Goal: Transaction & Acquisition: Purchase product/service

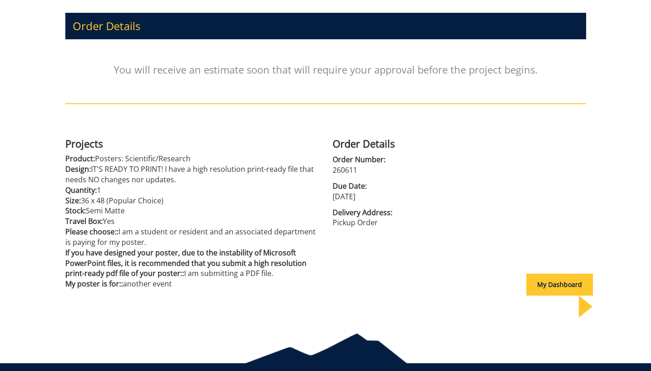
scroll to position [112, 0]
click at [532, 284] on div "My Dashboard" at bounding box center [560, 285] width 67 height 22
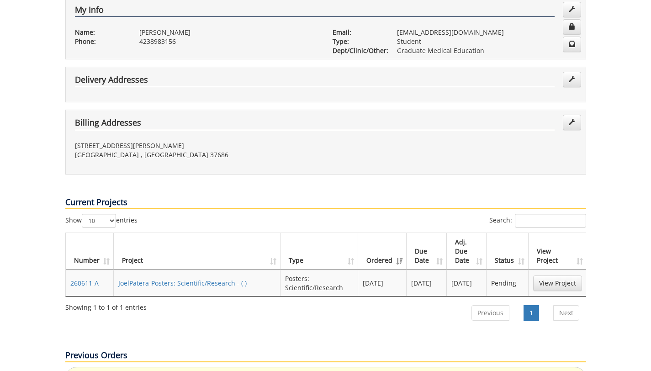
scroll to position [184, 0]
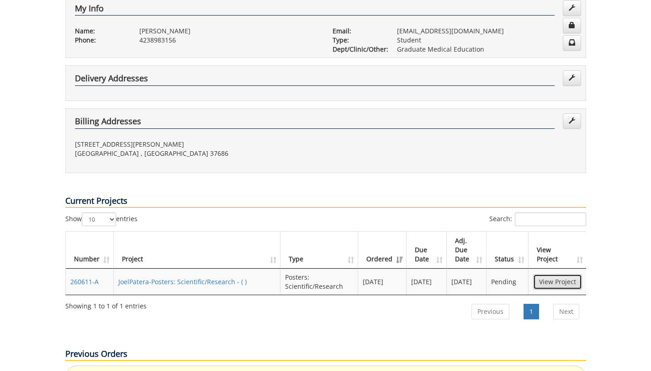
click at [548, 274] on link "View Project" at bounding box center [558, 282] width 49 height 16
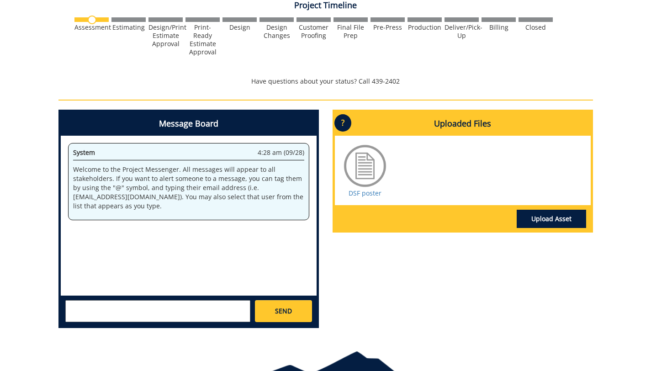
scroll to position [342, 0]
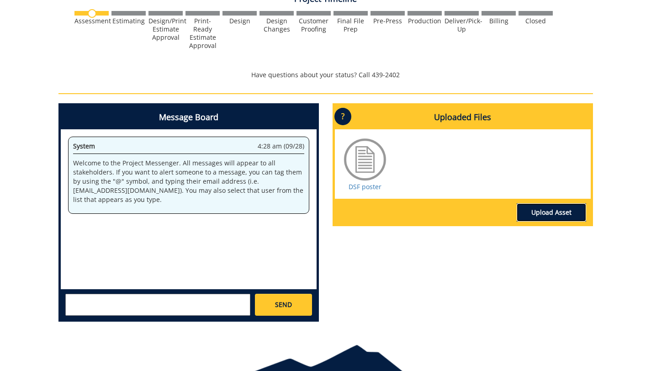
click at [548, 213] on link "Upload Asset" at bounding box center [551, 212] width 69 height 18
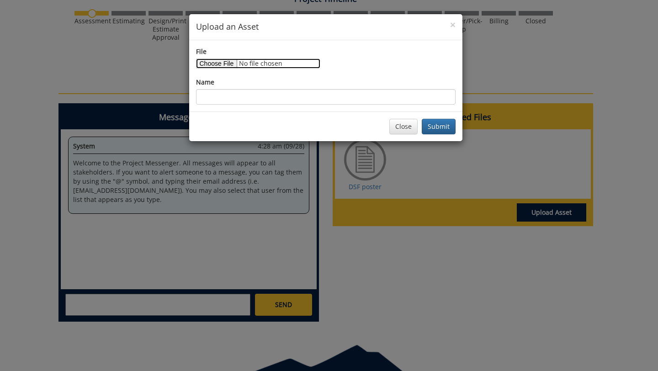
click at [232, 62] on input "File" at bounding box center [258, 64] width 124 height 10
type input "C:\fakepath\DSF edited 3.pdf"
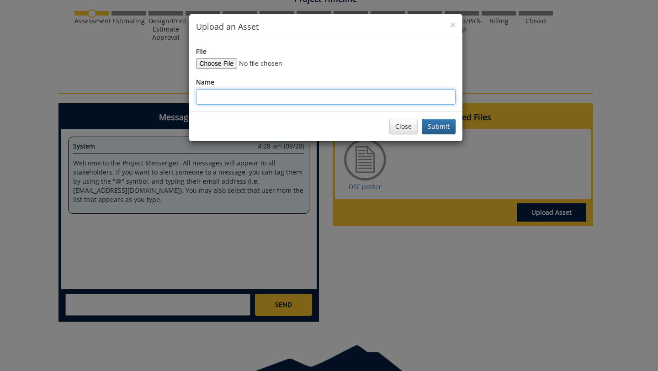
click at [277, 99] on input "Name" at bounding box center [326, 97] width 260 height 16
type input "DSF poster (2)"
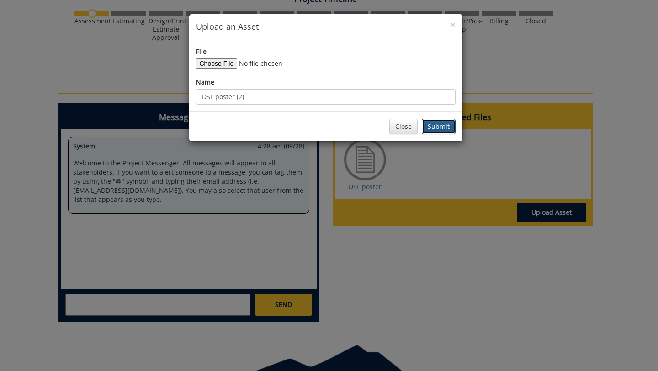
click at [440, 124] on button "Submit" at bounding box center [439, 127] width 34 height 16
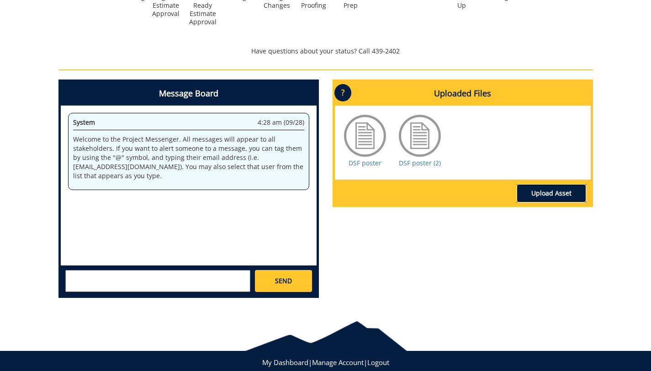
scroll to position [389, 0]
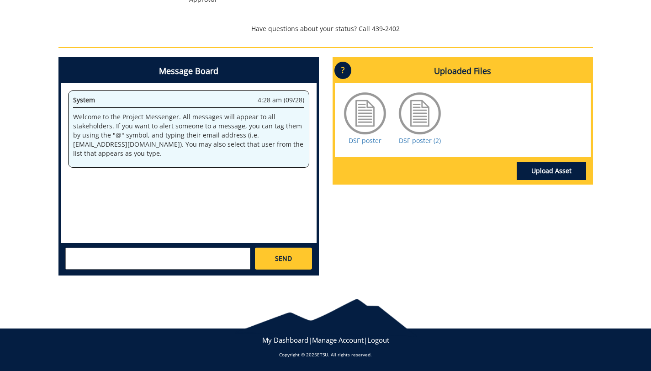
click at [202, 264] on textarea at bounding box center [157, 259] width 185 height 22
type textarea "s"
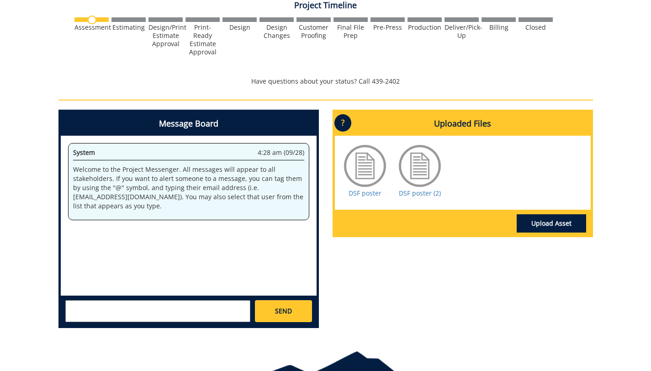
scroll to position [338, 0]
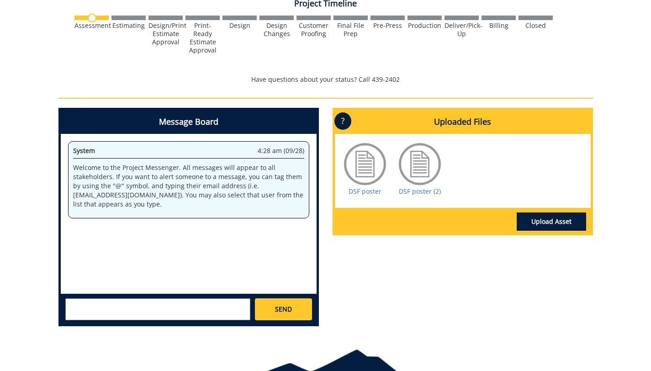
click at [345, 119] on p "?" at bounding box center [343, 120] width 17 height 17
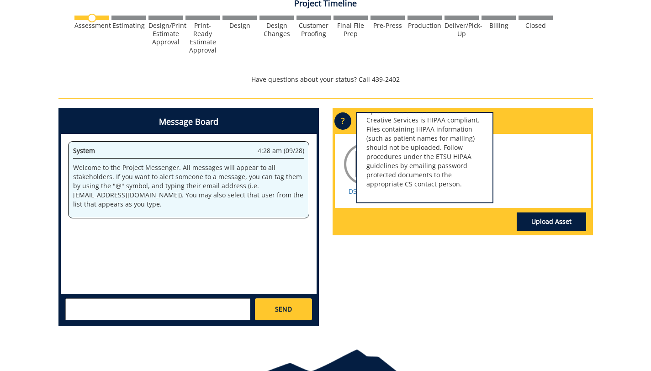
scroll to position [0, 0]
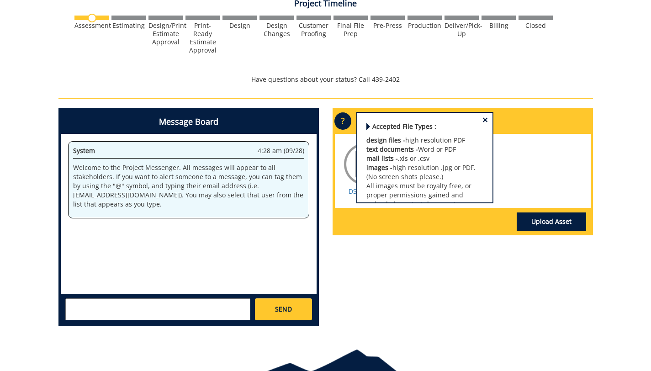
click at [483, 121] on span "×" at bounding box center [485, 120] width 5 height 10
click at [336, 203] on div "DSF poster DSF poster (2)" at bounding box center [463, 171] width 256 height 74
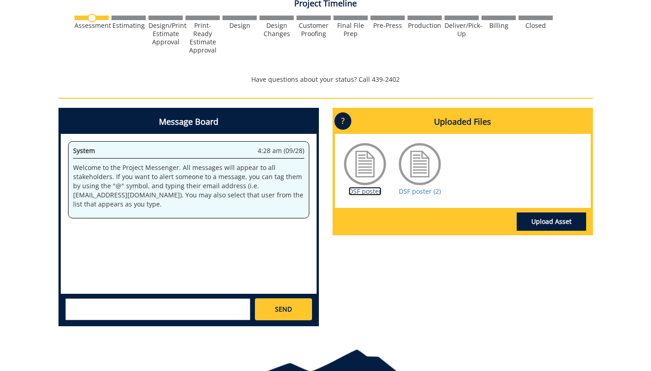
click at [360, 193] on link "DSF poster" at bounding box center [365, 191] width 33 height 9
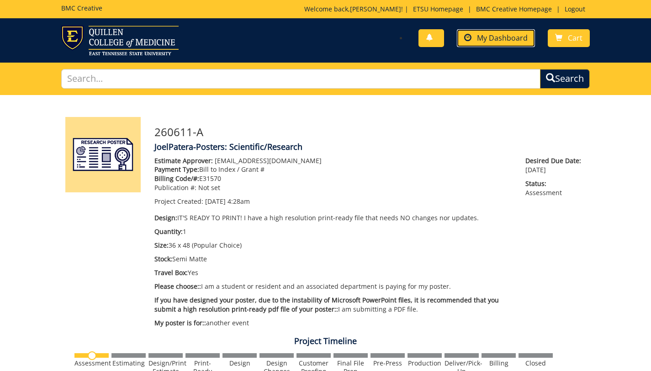
click at [499, 39] on span "My Dashboard" at bounding box center [502, 38] width 51 height 10
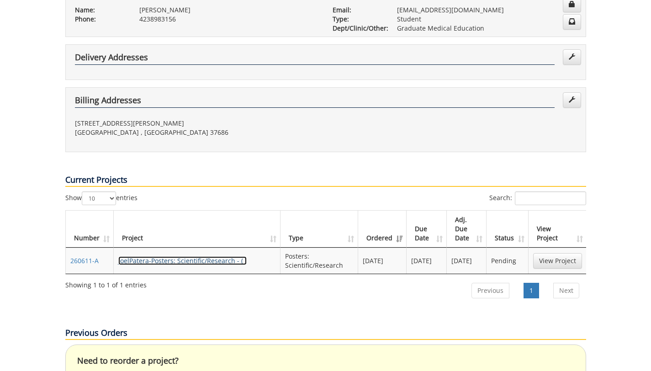
click at [206, 256] on link "JoelPatera-Posters: Scientific/Research - ( )" at bounding box center [182, 260] width 128 height 9
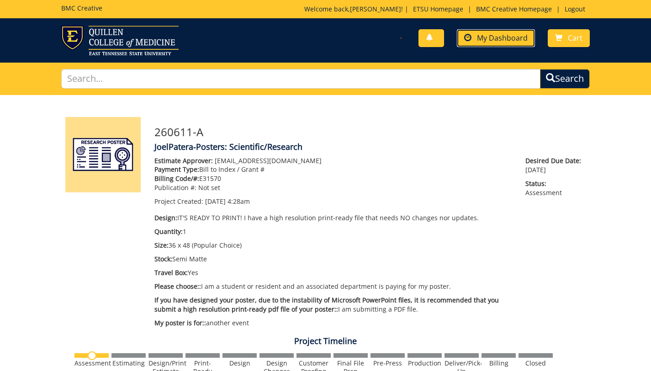
click at [481, 34] on span "My Dashboard" at bounding box center [502, 38] width 51 height 10
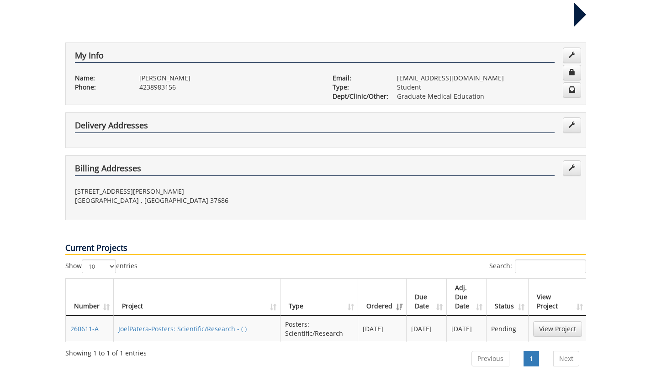
scroll to position [117, 0]
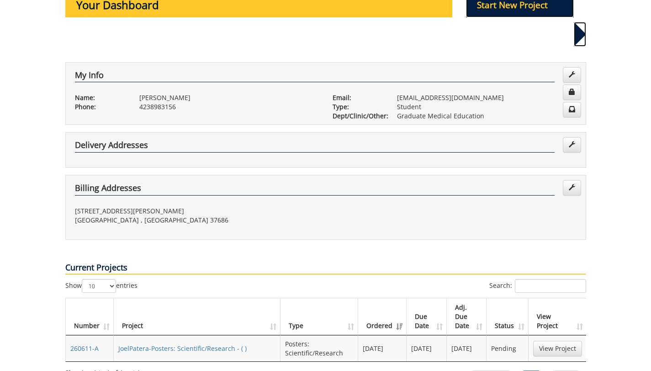
click at [514, 11] on p "Start New Project" at bounding box center [520, 5] width 108 height 25
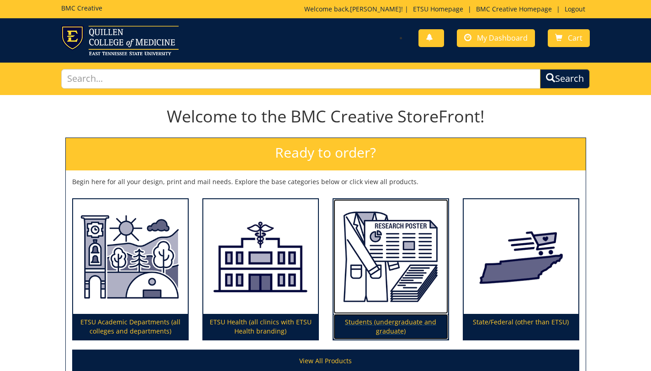
click at [375, 240] on img at bounding box center [391, 256] width 115 height 115
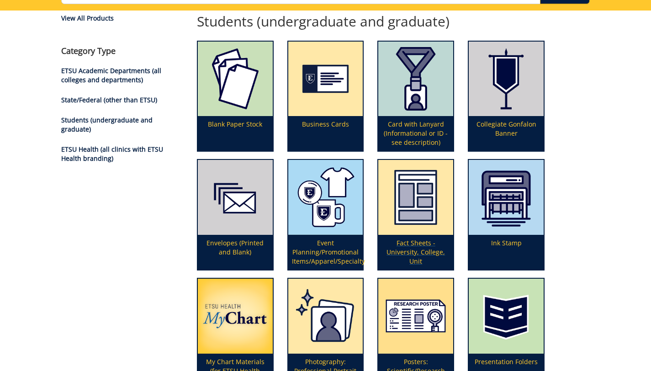
scroll to position [91, 0]
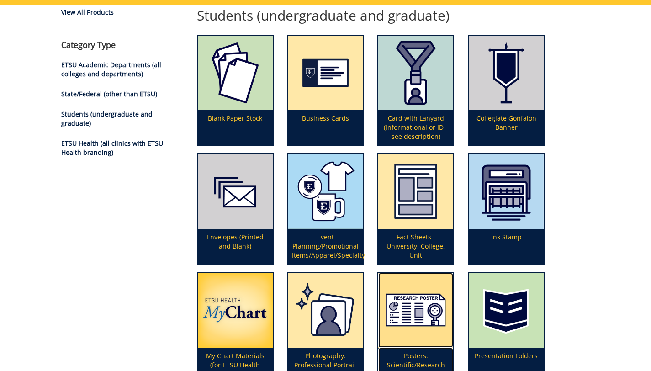
click at [412, 317] on img at bounding box center [416, 310] width 75 height 75
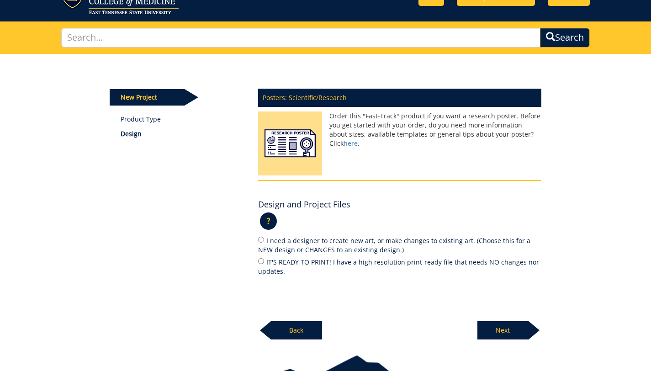
scroll to position [97, 0]
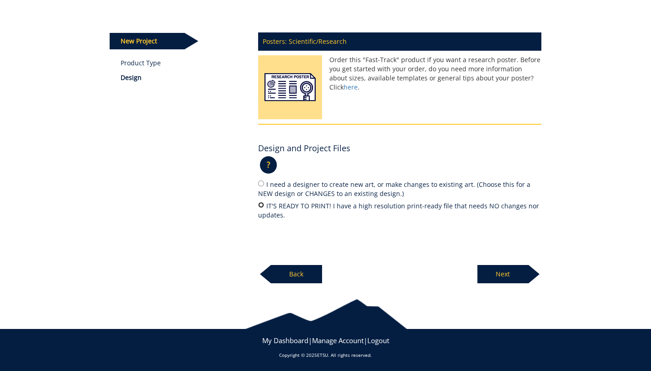
click at [262, 203] on input "IT'S READY TO PRINT! I have a high resolution print-ready file that needs NO ch…" at bounding box center [261, 205] width 6 height 6
radio input "true"
click at [499, 276] on p "Next" at bounding box center [503, 274] width 51 height 18
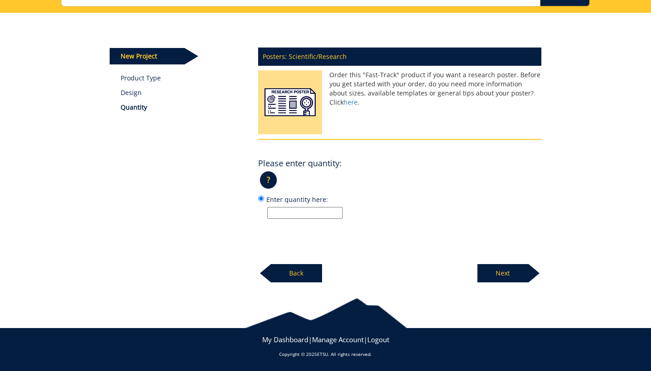
scroll to position [82, 0]
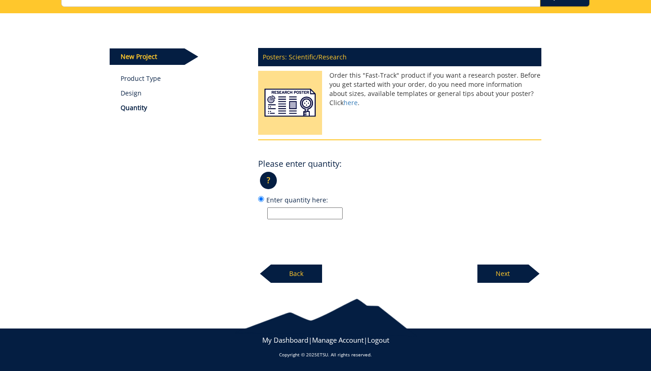
click at [299, 209] on input "Enter quantity here:" at bounding box center [304, 214] width 75 height 12
type input "1"
click at [509, 274] on p "Next" at bounding box center [503, 274] width 51 height 18
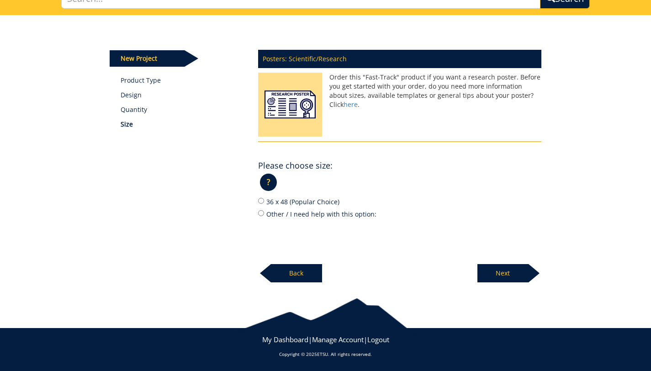
scroll to position [79, 0]
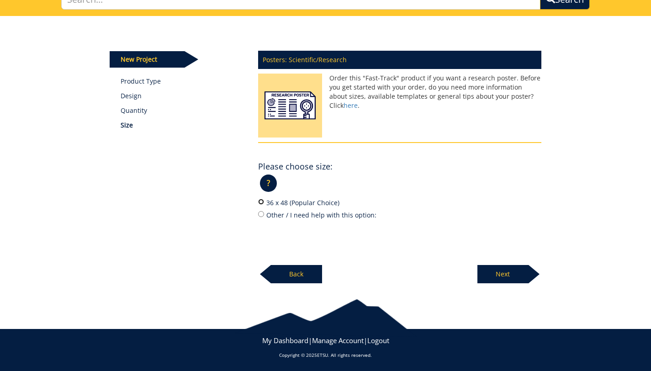
click at [261, 200] on input "36 x 48 (Popular Choice)" at bounding box center [261, 202] width 6 height 6
radio input "true"
click at [491, 273] on p "Next" at bounding box center [503, 274] width 51 height 18
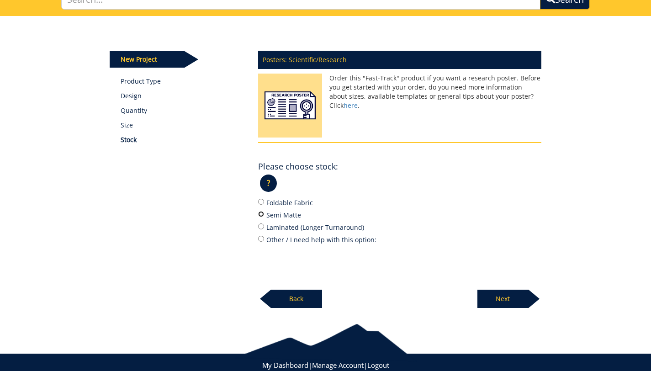
click at [264, 213] on input "Semi Matte" at bounding box center [261, 214] width 6 height 6
radio input "true"
click at [513, 292] on p "Next" at bounding box center [503, 299] width 51 height 18
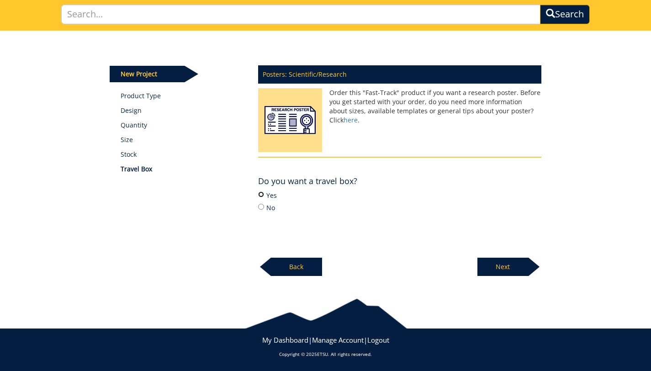
click at [259, 194] on input "Yes" at bounding box center [261, 195] width 6 height 6
radio input "true"
click at [496, 273] on p "Next" at bounding box center [503, 267] width 51 height 18
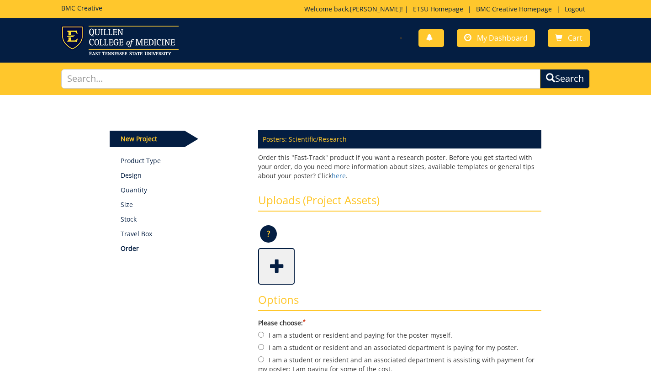
click at [284, 264] on span at bounding box center [277, 266] width 37 height 32
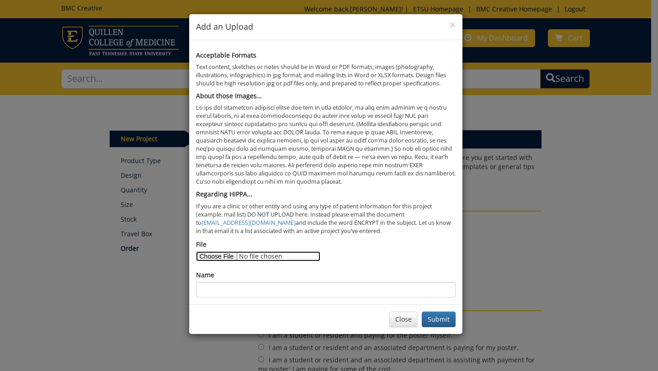
click at [224, 259] on input "File" at bounding box center [258, 256] width 124 height 10
type input "C:\fakepath\DSF edited 3.pdf"
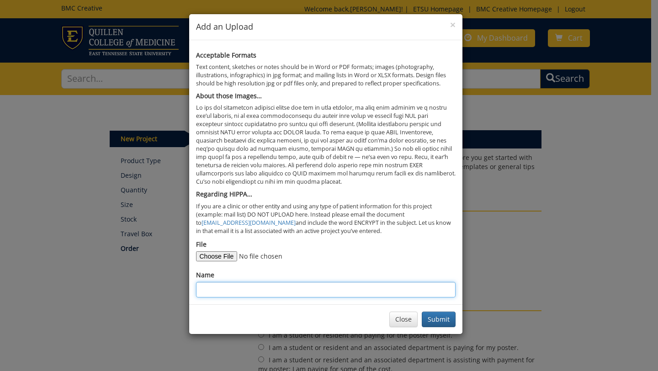
click at [290, 290] on input "Name" at bounding box center [326, 290] width 260 height 16
type input "DSF poster"
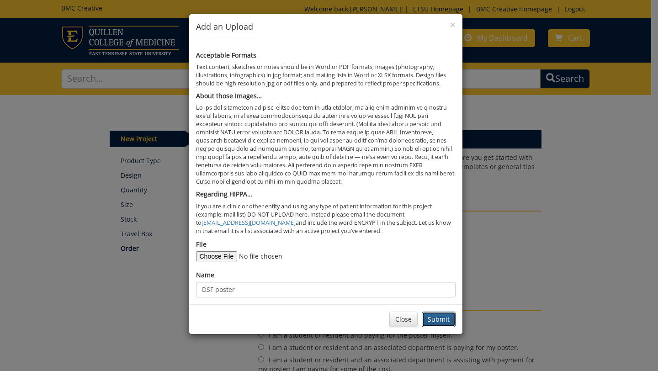
click at [441, 314] on button "Submit" at bounding box center [439, 320] width 34 height 16
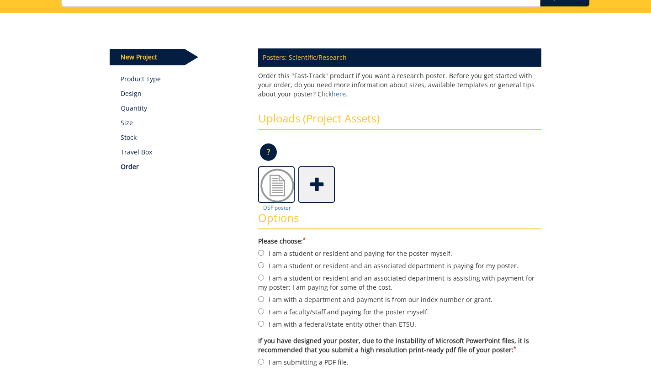
scroll to position [123, 0]
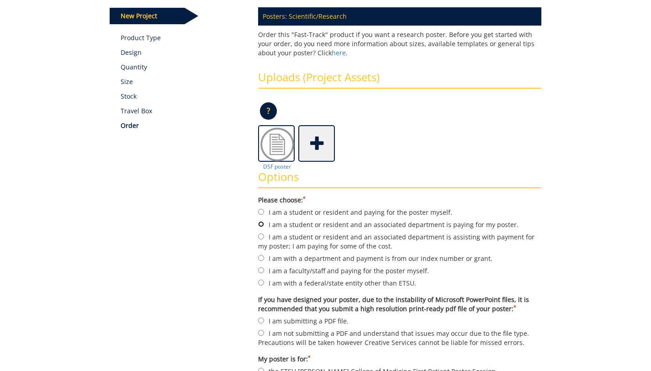
click at [261, 224] on input "I am a student or resident and an associated department is paying for my poster." at bounding box center [261, 224] width 6 height 6
radio input "true"
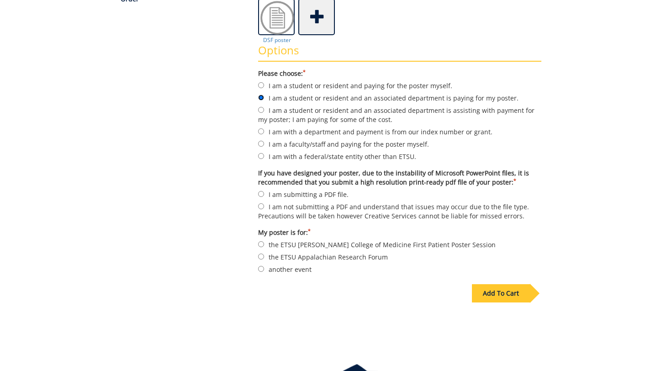
scroll to position [313, 0]
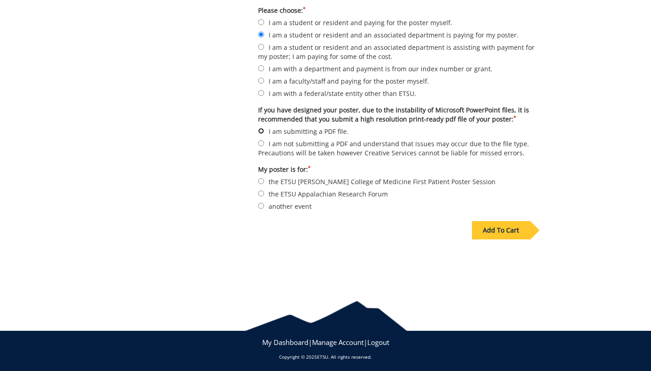
click at [258, 128] on input "I am submitting a PDF file." at bounding box center [261, 131] width 6 height 6
radio input "true"
click at [261, 180] on input "the ETSU Quillen College of Medicine First Patient Poster Session" at bounding box center [261, 181] width 6 height 6
radio input "true"
click at [264, 204] on input "another event" at bounding box center [261, 206] width 6 height 6
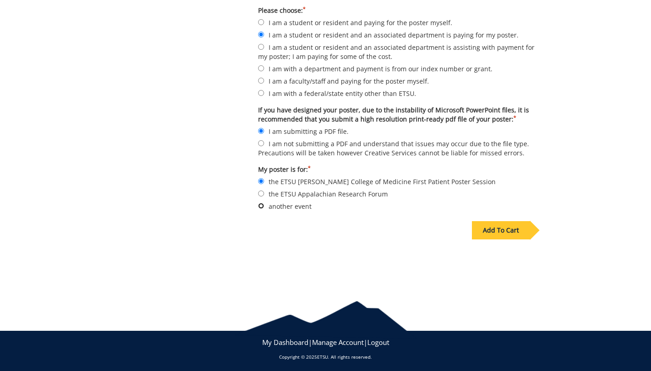
radio input "true"
click at [498, 228] on div "Add To Cart" at bounding box center [501, 230] width 58 height 18
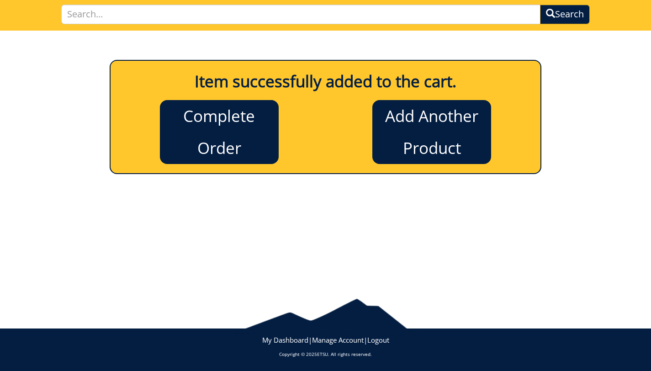
scroll to position [64, 0]
click at [195, 131] on link "Complete Order" at bounding box center [219, 132] width 119 height 64
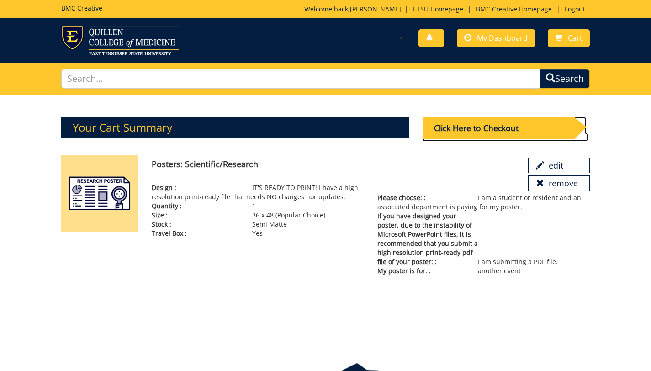
click at [508, 133] on div "Click Here to Checkout" at bounding box center [498, 128] width 151 height 22
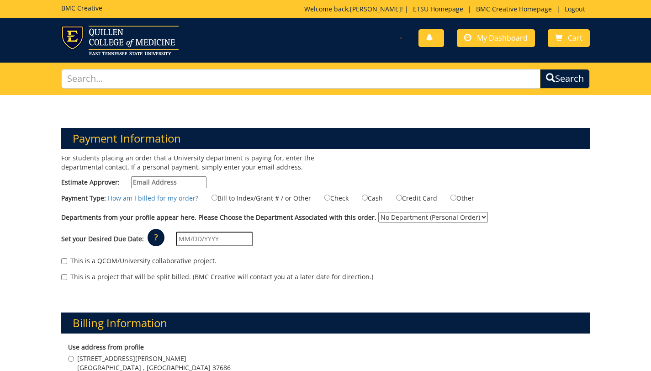
click at [175, 183] on input "Estimate Approver:" at bounding box center [168, 182] width 75 height 12
type input "[EMAIL_ADDRESS][DOMAIN_NAME]"
click at [217, 199] on input "Bill to Index/Grant # / or Other" at bounding box center [215, 198] width 6 height 6
radio input "true"
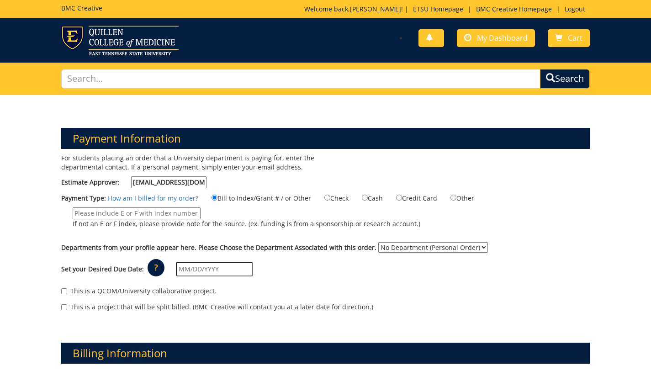
click at [188, 213] on input "If not an E or F index, please provide note for the source. (ex. funding is fro…" at bounding box center [137, 214] width 128 height 12
type input "#"
type input "E31570"
click at [428, 250] on select "No Department (Personal Order) Graduate Medical Education" at bounding box center [434, 247] width 110 height 11
select select "87"
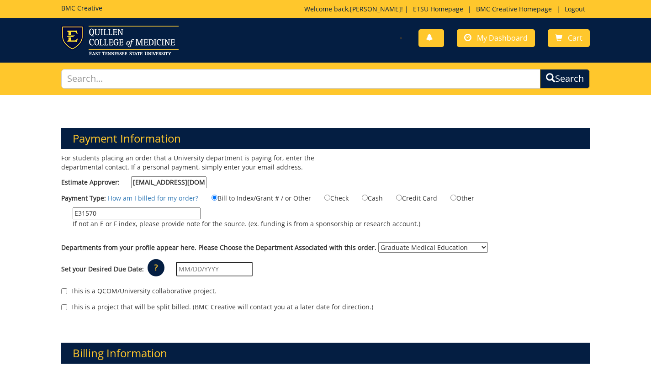
click at [391, 242] on select "No Department (Personal Order) Graduate Medical Education" at bounding box center [434, 247] width 110 height 11
click at [229, 264] on input "text" at bounding box center [214, 269] width 77 height 15
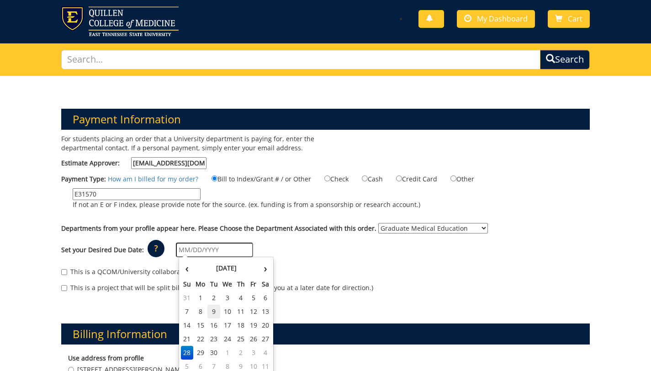
scroll to position [22, 0]
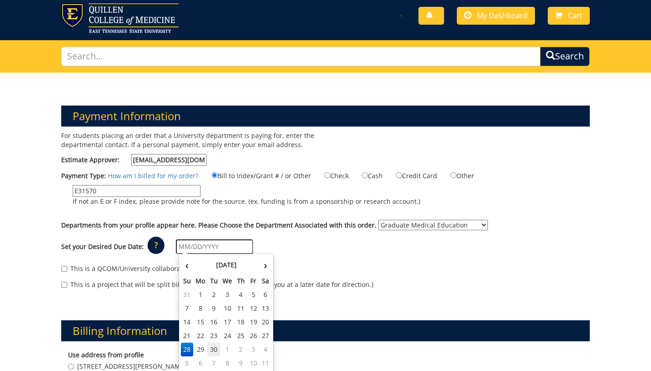
click at [216, 351] on td "30" at bounding box center [214, 350] width 13 height 14
type input "[DATE]"
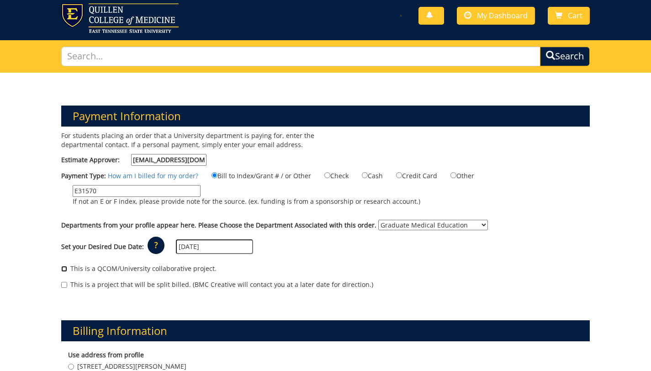
click at [65, 269] on input "This is a QCOM/University collaborative project." at bounding box center [64, 269] width 6 height 6
checkbox input "true"
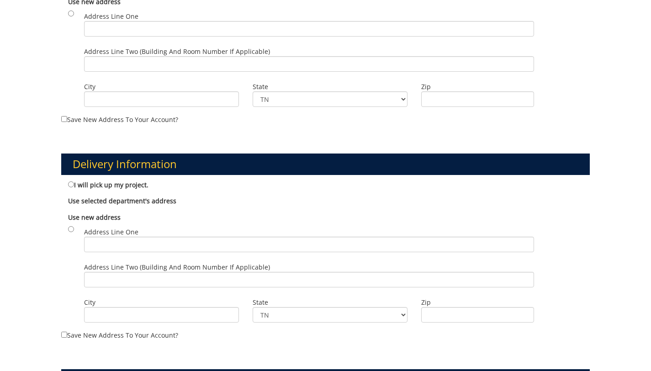
scroll to position [427, 0]
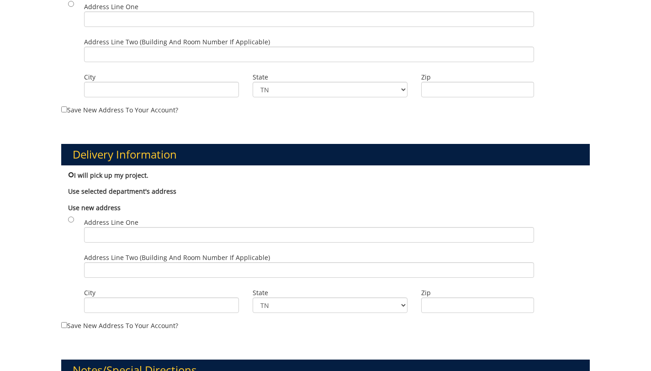
click at [72, 175] on input "I will pick up my project." at bounding box center [71, 175] width 6 height 6
radio input "true"
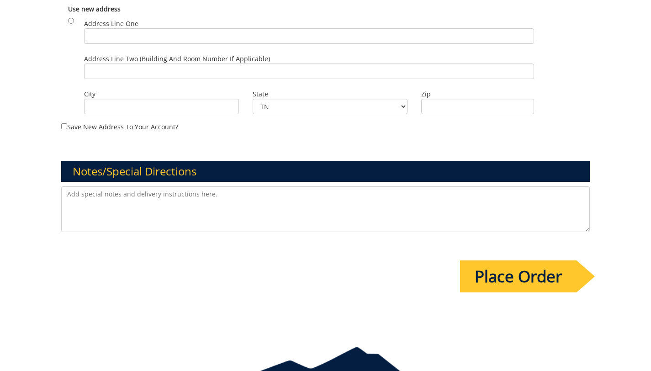
scroll to position [634, 0]
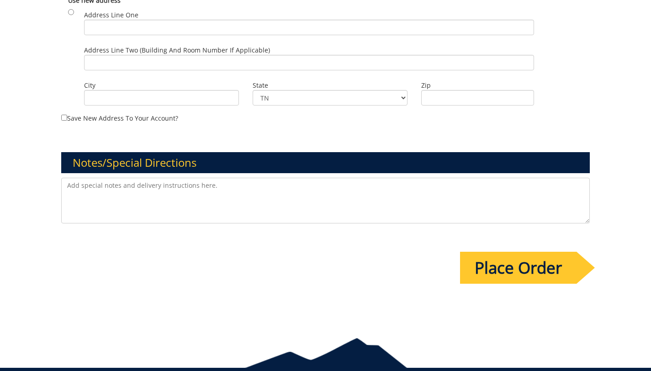
click at [551, 277] on input "Place Order" at bounding box center [518, 268] width 117 height 32
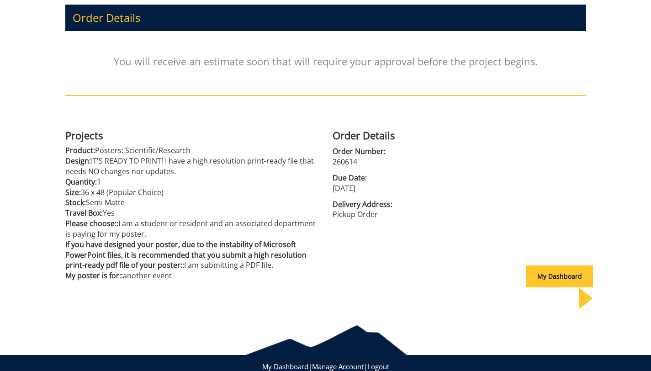
scroll to position [136, 0]
